Goal: Task Accomplishment & Management: Manage account settings

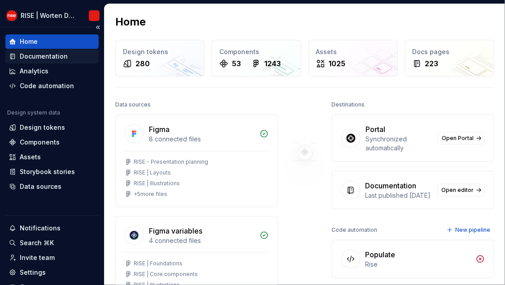
click at [43, 56] on div "Documentation" at bounding box center [44, 56] width 48 height 9
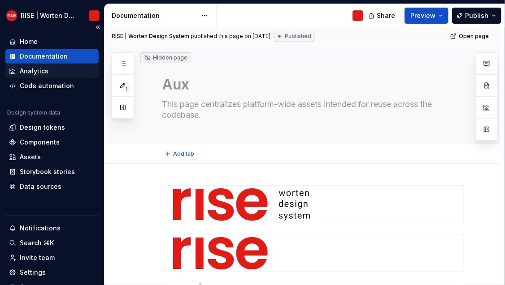
type textarea "*"
click at [40, 74] on div "Analytics" at bounding box center [34, 71] width 29 height 9
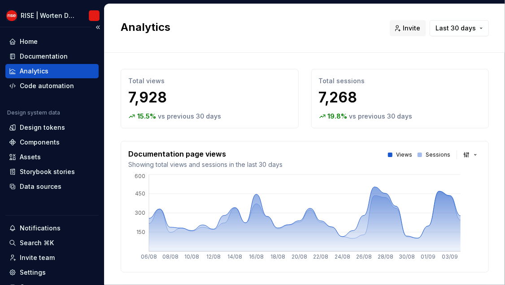
click at [30, 70] on div "Analytics" at bounding box center [34, 71] width 29 height 9
click at [154, 100] on p "7,928" at bounding box center [209, 98] width 163 height 18
click at [342, 103] on p "7,268" at bounding box center [400, 98] width 163 height 18
click at [345, 103] on p "7,268" at bounding box center [400, 98] width 163 height 18
click at [364, 102] on p "7,268" at bounding box center [400, 98] width 163 height 18
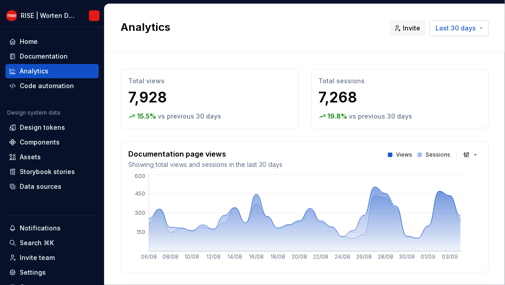
click at [461, 30] on span "Last 30 days" at bounding box center [455, 28] width 40 height 9
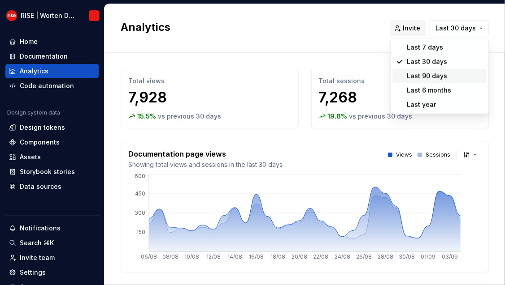
click at [423, 75] on div "Last 90 days" at bounding box center [426, 76] width 40 height 9
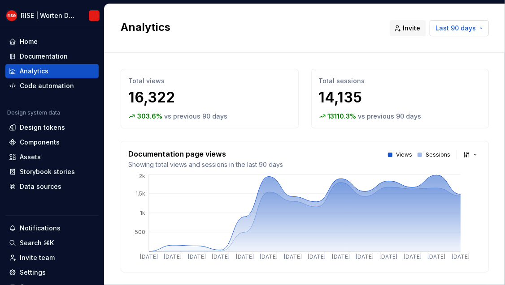
click at [457, 28] on span "Last 90 days" at bounding box center [455, 28] width 40 height 9
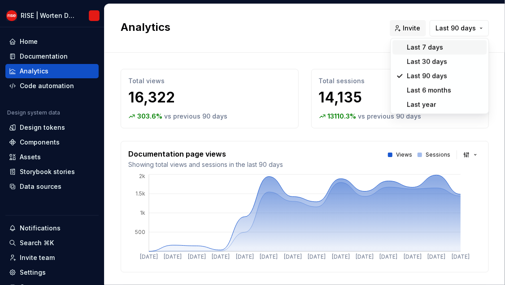
click at [429, 51] on div "Last 7 days" at bounding box center [424, 47] width 36 height 9
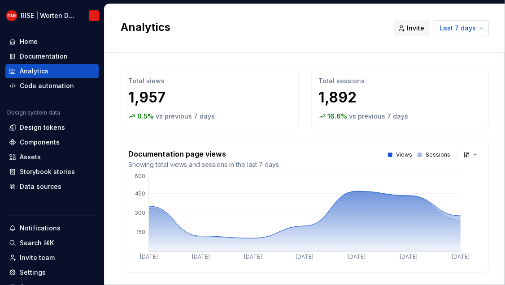
click at [458, 27] on span "Last 7 days" at bounding box center [457, 28] width 36 height 9
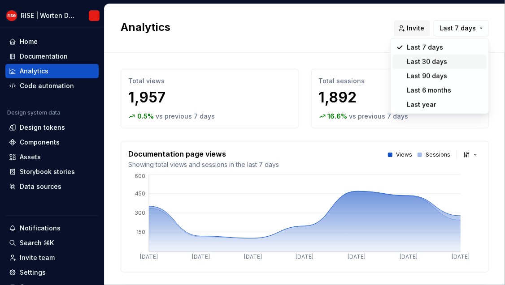
click at [435, 60] on div "Last 30 days" at bounding box center [426, 61] width 40 height 9
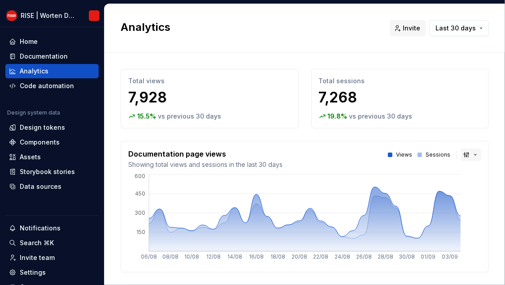
click at [468, 156] on button "button" at bounding box center [470, 155] width 21 height 13
click at [421, 141] on html "RISE | Worten Design System Home Documentation Analytics Code automation Design…" at bounding box center [252, 142] width 505 height 285
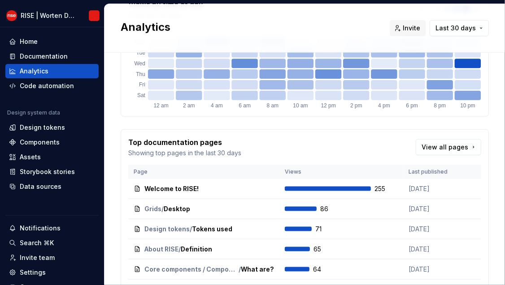
scroll to position [316, 0]
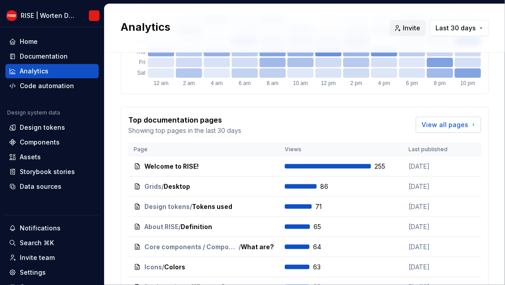
click at [444, 122] on span "View all pages" at bounding box center [444, 125] width 47 height 9
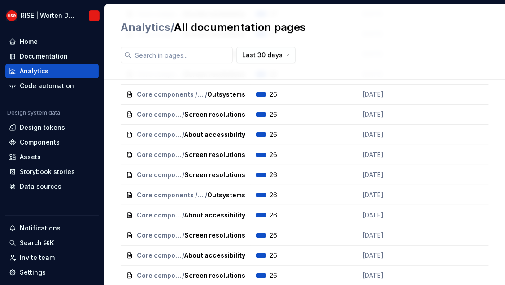
scroll to position [3708, 0]
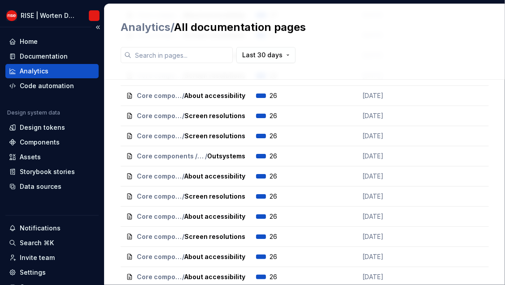
click at [40, 69] on div "Analytics" at bounding box center [34, 71] width 29 height 9
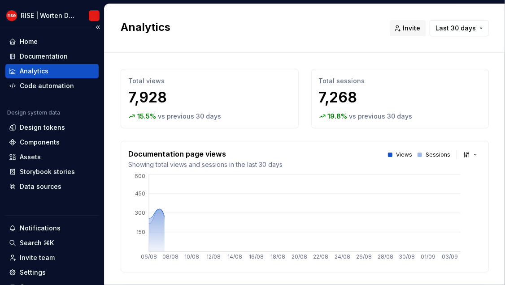
click at [32, 73] on div "Analytics" at bounding box center [34, 71] width 29 height 9
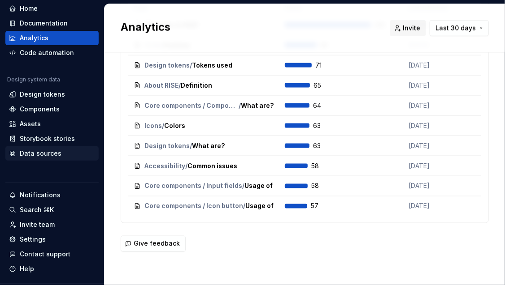
scroll to position [55, 0]
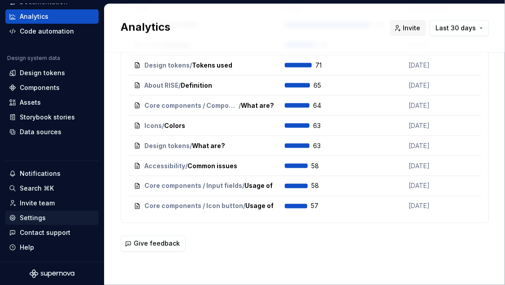
click at [37, 216] on div "Settings" at bounding box center [33, 218] width 26 height 9
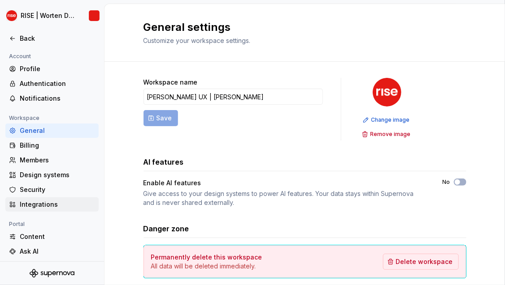
click at [33, 205] on div "Integrations" at bounding box center [57, 204] width 75 height 9
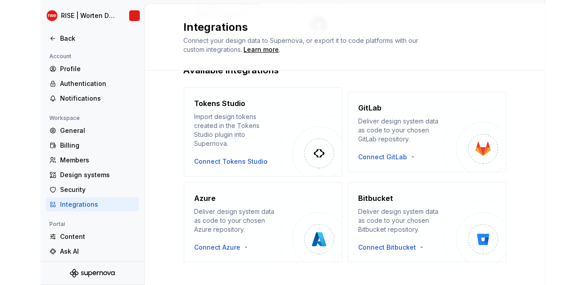
scroll to position [231, 0]
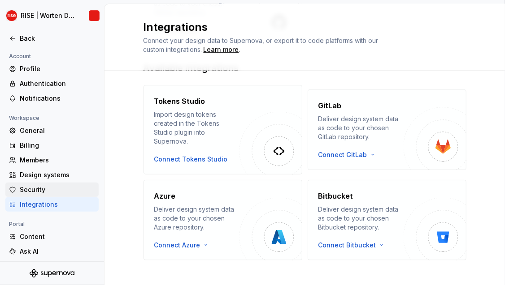
click at [34, 191] on div "Security" at bounding box center [57, 189] width 75 height 9
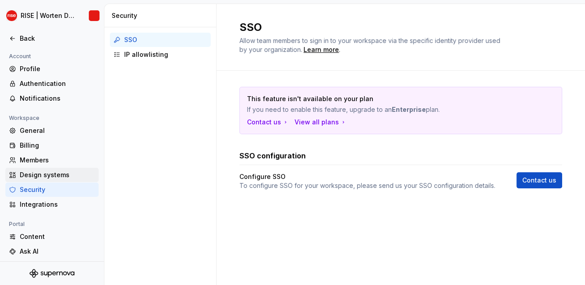
click at [36, 177] on div "Design systems" at bounding box center [57, 175] width 75 height 9
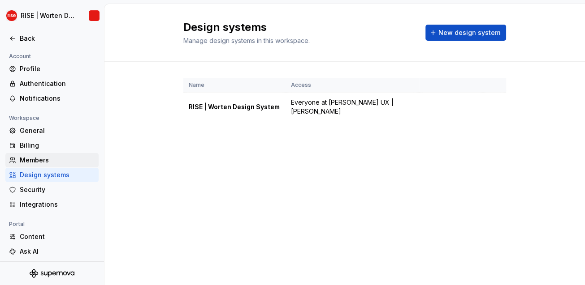
click at [35, 160] on div "Members" at bounding box center [57, 160] width 75 height 9
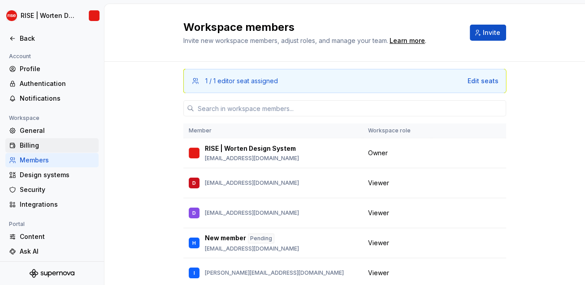
click at [26, 143] on div "Billing" at bounding box center [57, 145] width 75 height 9
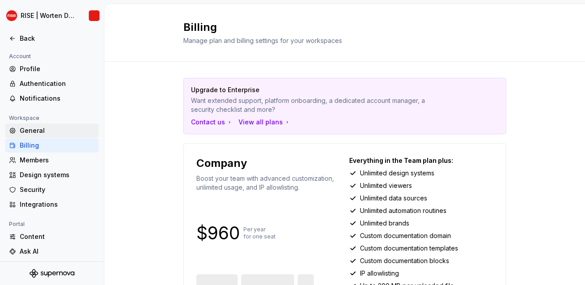
click at [29, 131] on div "General" at bounding box center [57, 130] width 75 height 9
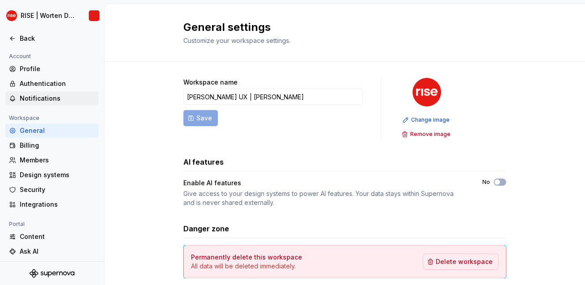
click at [34, 99] on div "Notifications" at bounding box center [57, 98] width 75 height 9
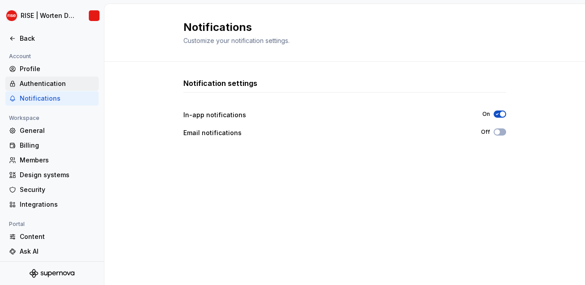
click at [36, 86] on div "Authentication" at bounding box center [57, 83] width 75 height 9
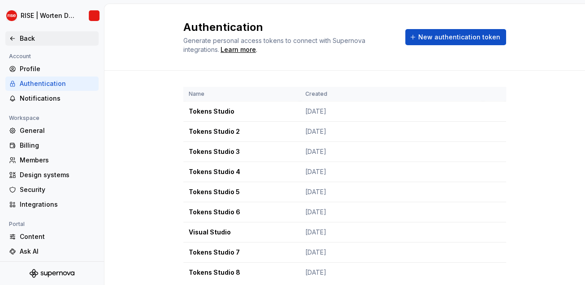
click at [25, 43] on div "Back" at bounding box center [51, 38] width 93 height 14
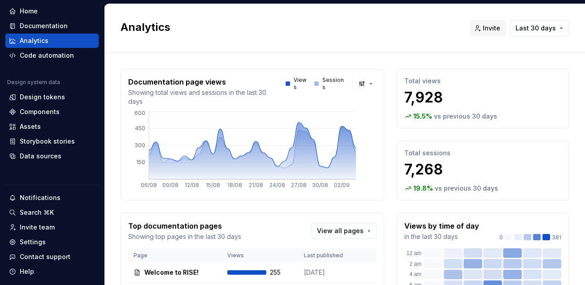
scroll to position [55, 0]
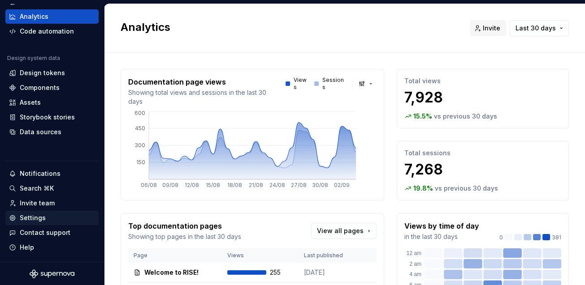
click at [35, 218] on div "Settings" at bounding box center [33, 218] width 26 height 9
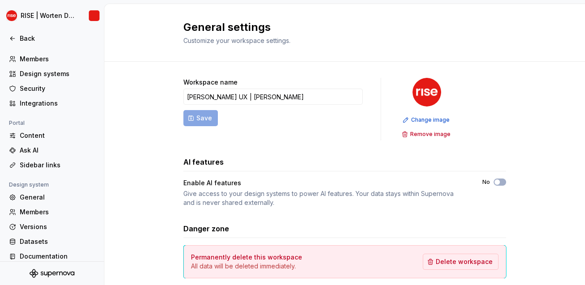
scroll to position [108, 0]
